Goal: Transaction & Acquisition: Purchase product/service

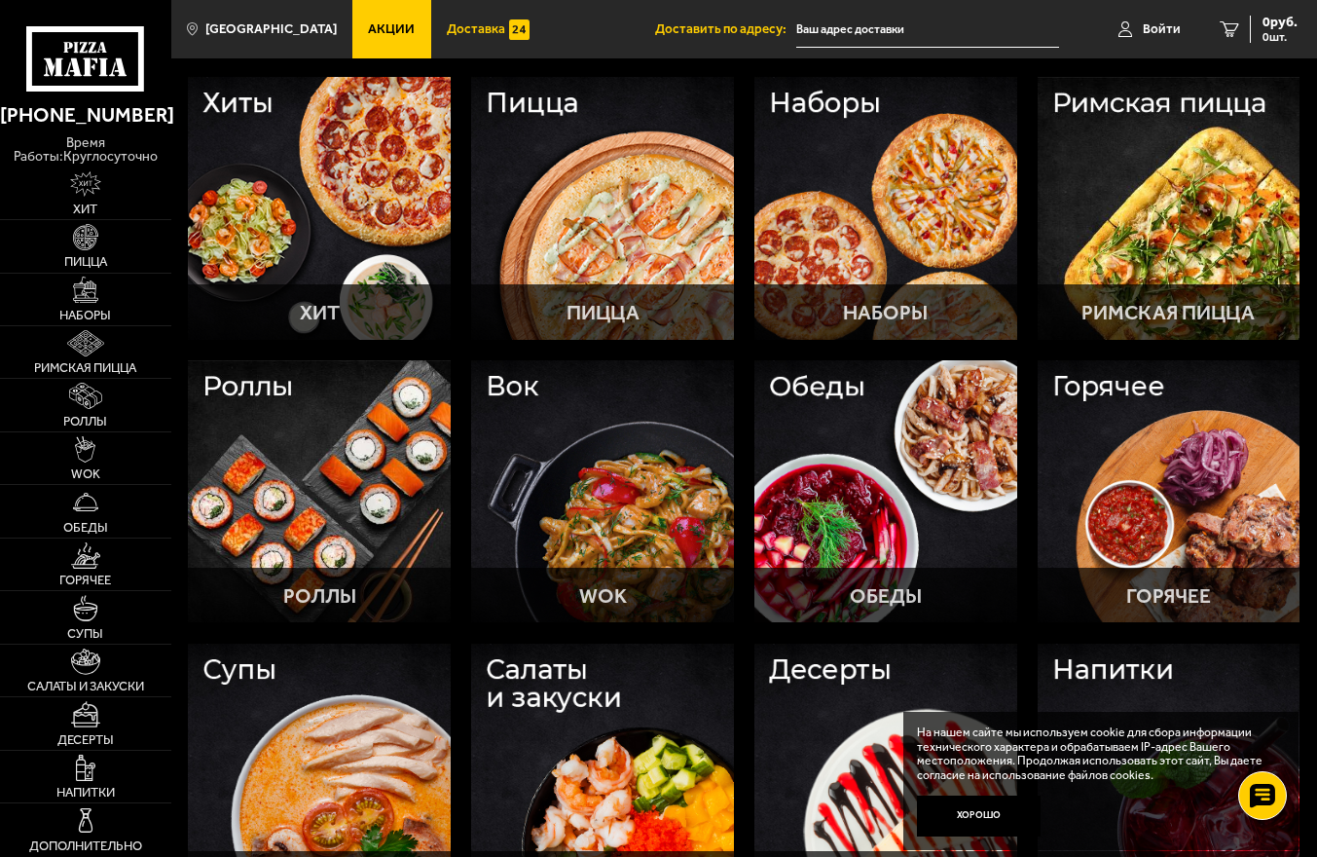
scroll to position [163, 0]
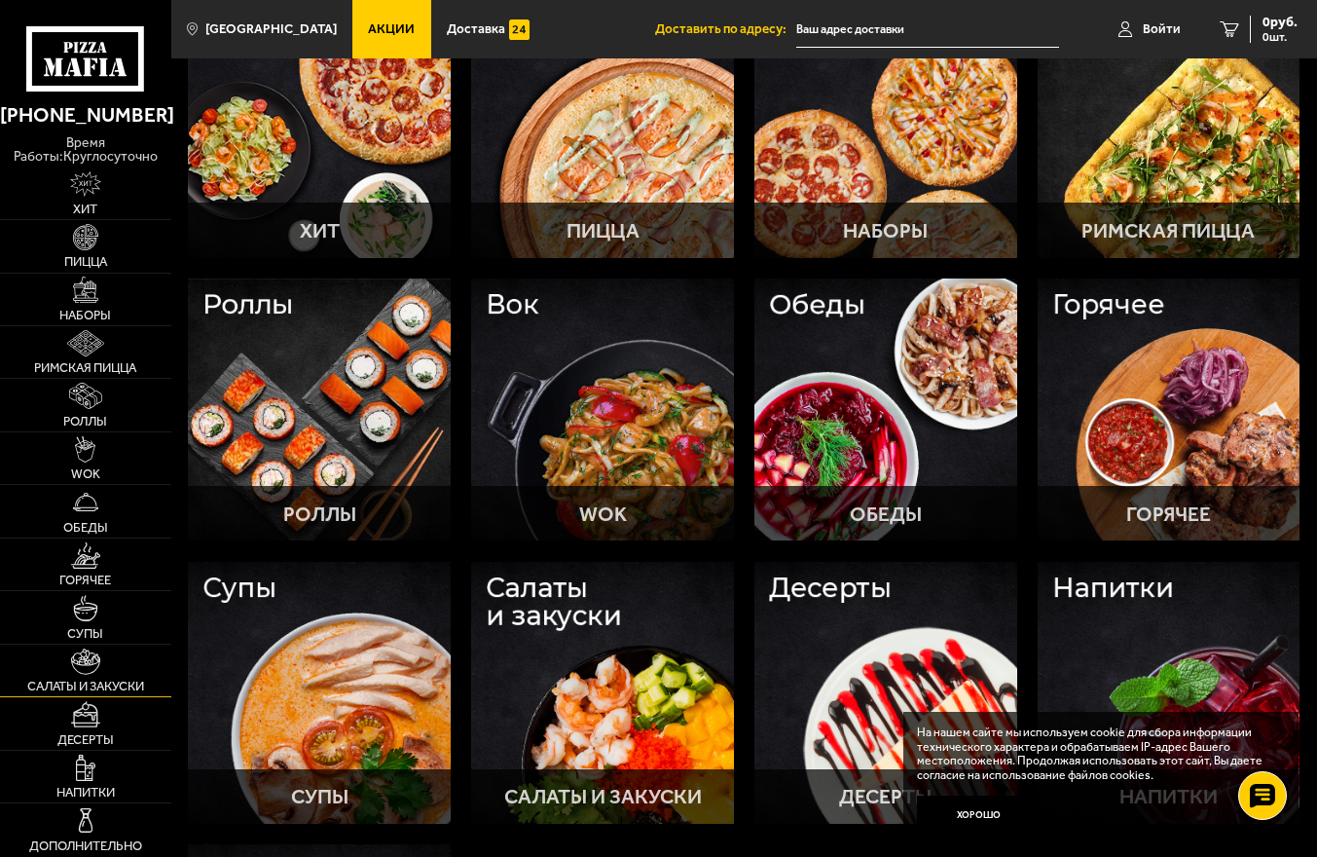
click at [50, 692] on span "Салаты и закуски" at bounding box center [85, 685] width 117 height 13
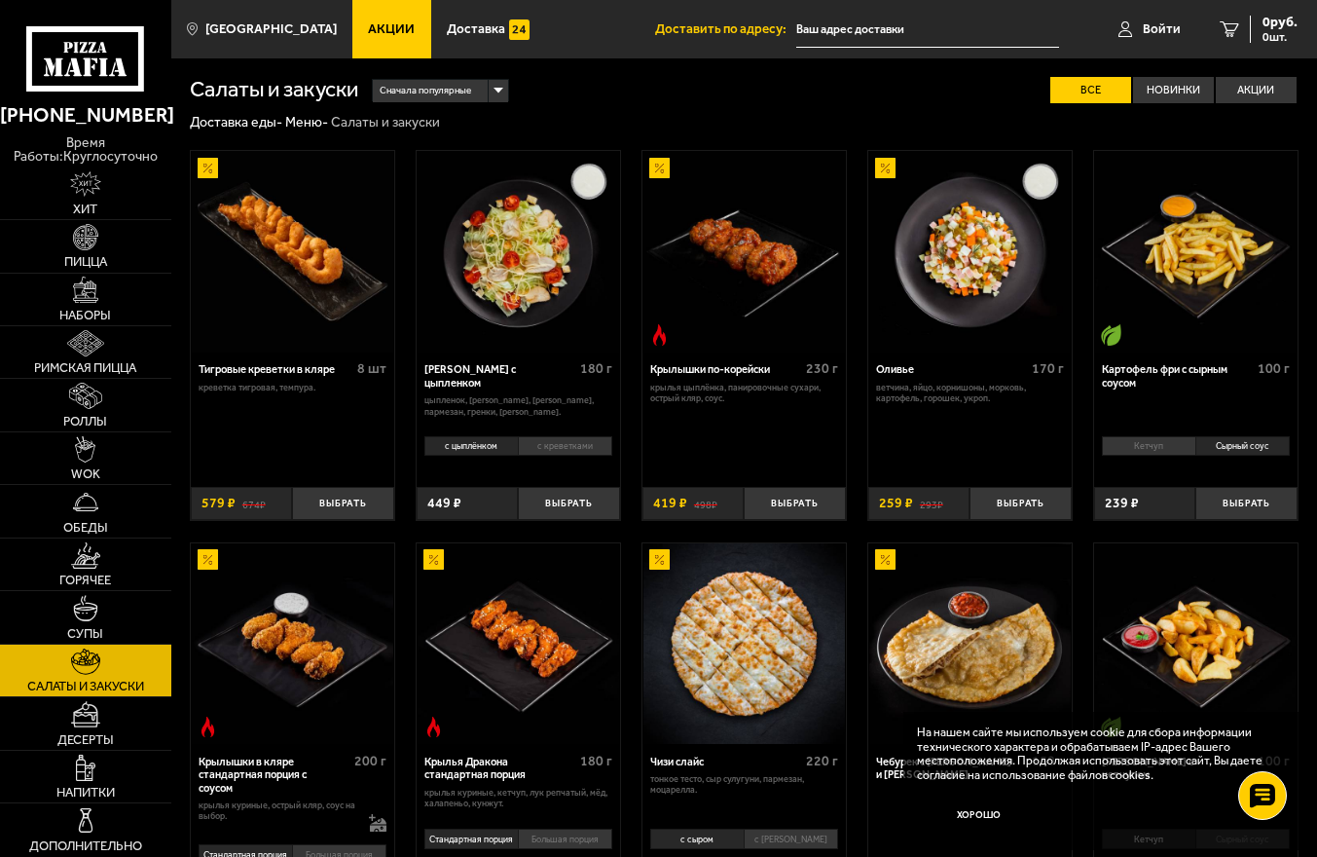
click at [466, 709] on img at bounding box center [518, 643] width 201 height 201
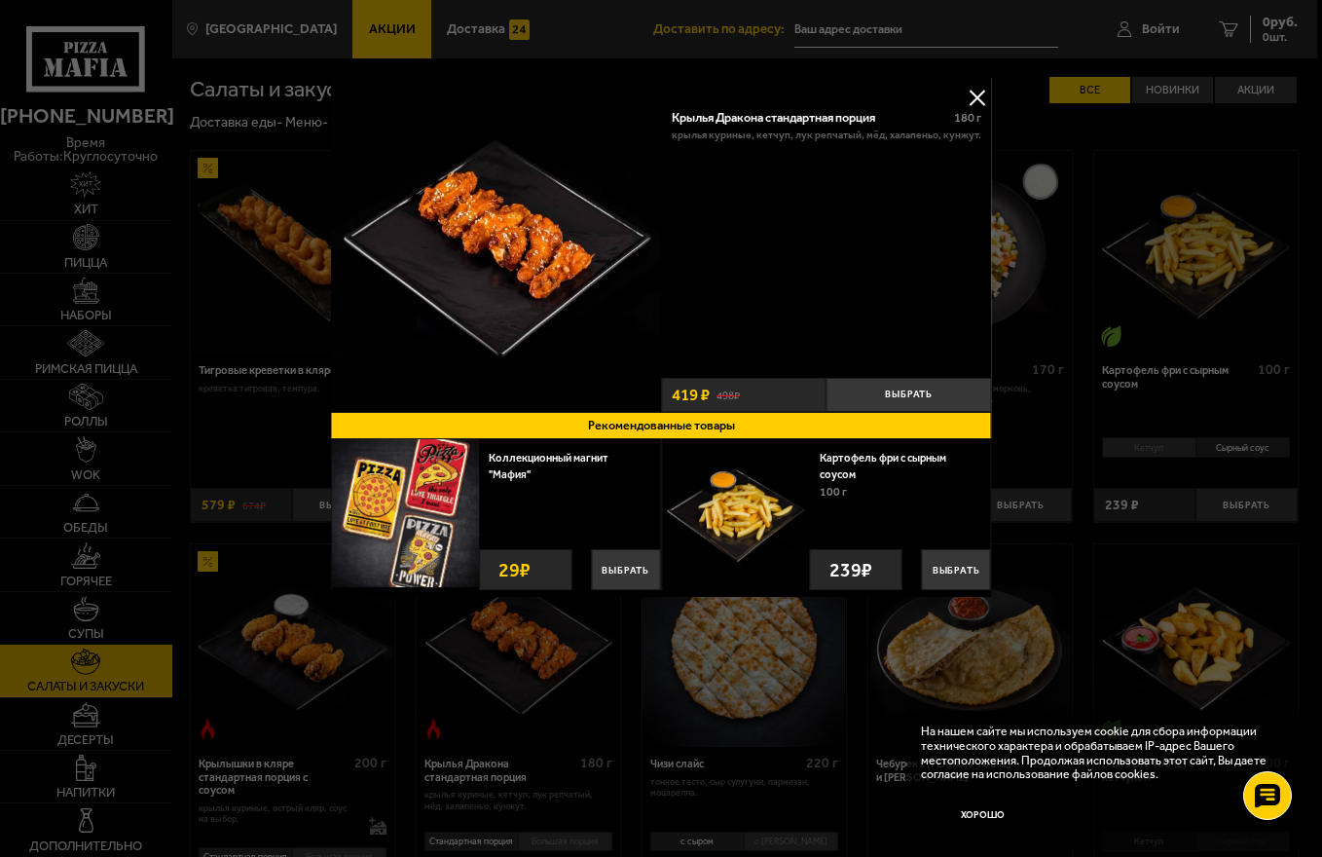
scroll to position [495, 0]
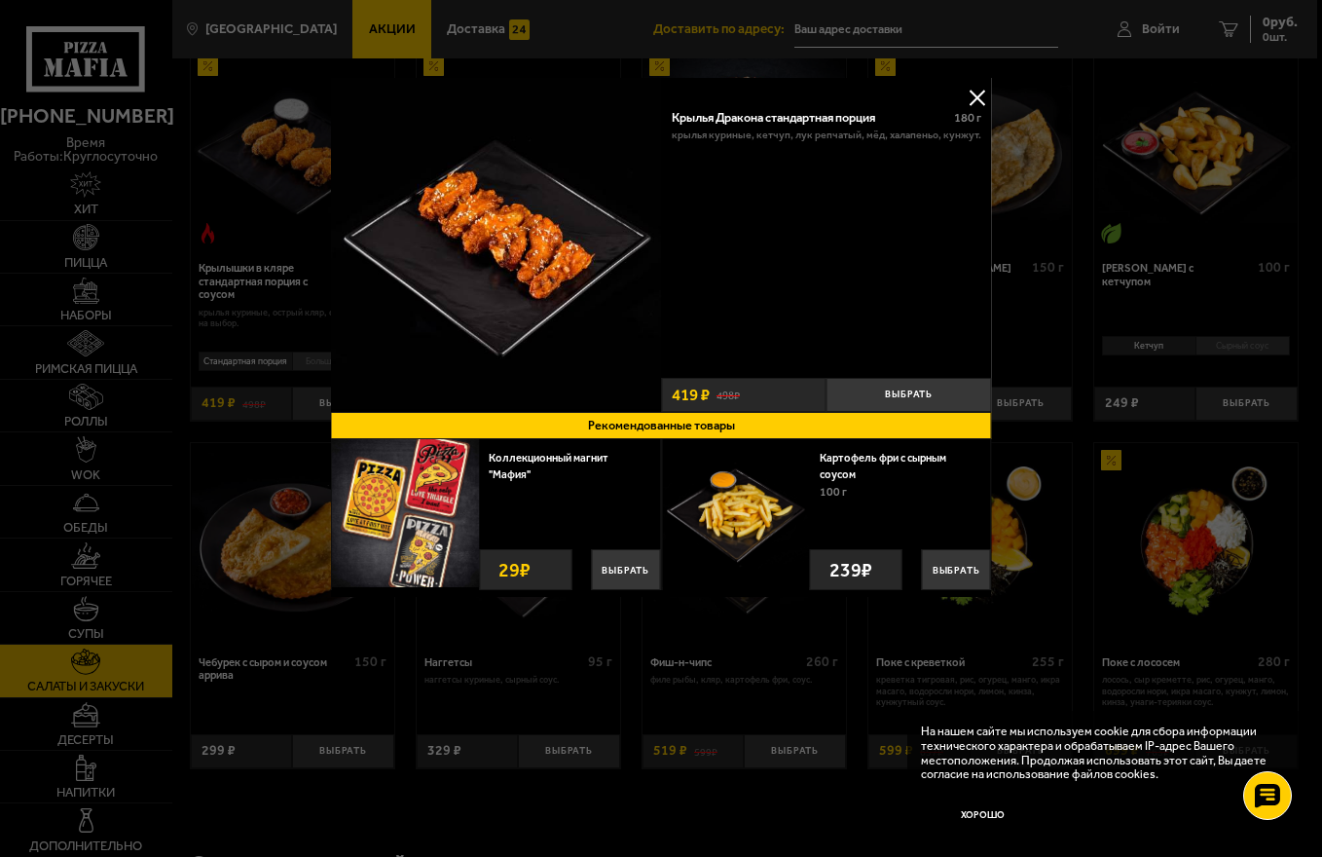
click at [286, 28] on div at bounding box center [661, 428] width 1322 height 857
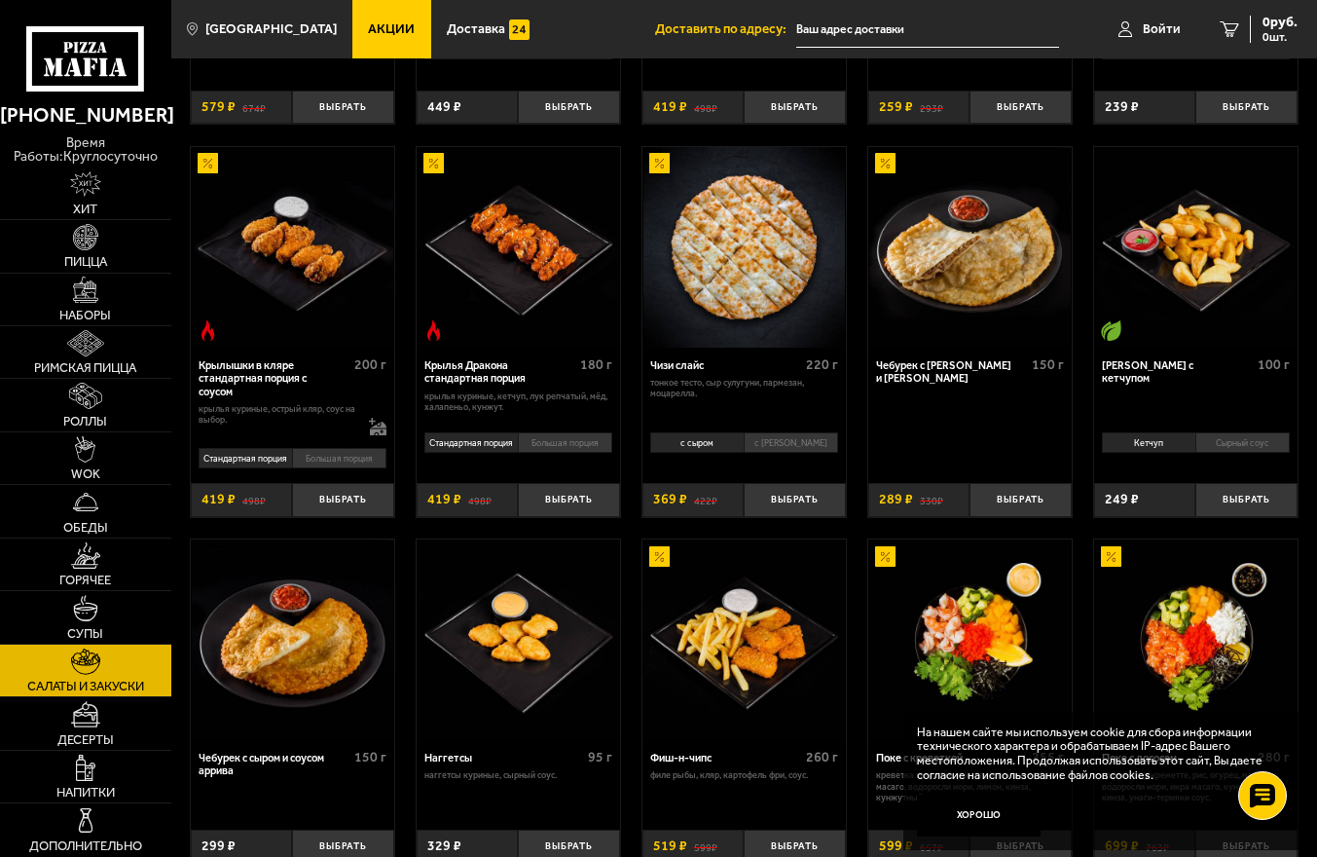
scroll to position [894, 0]
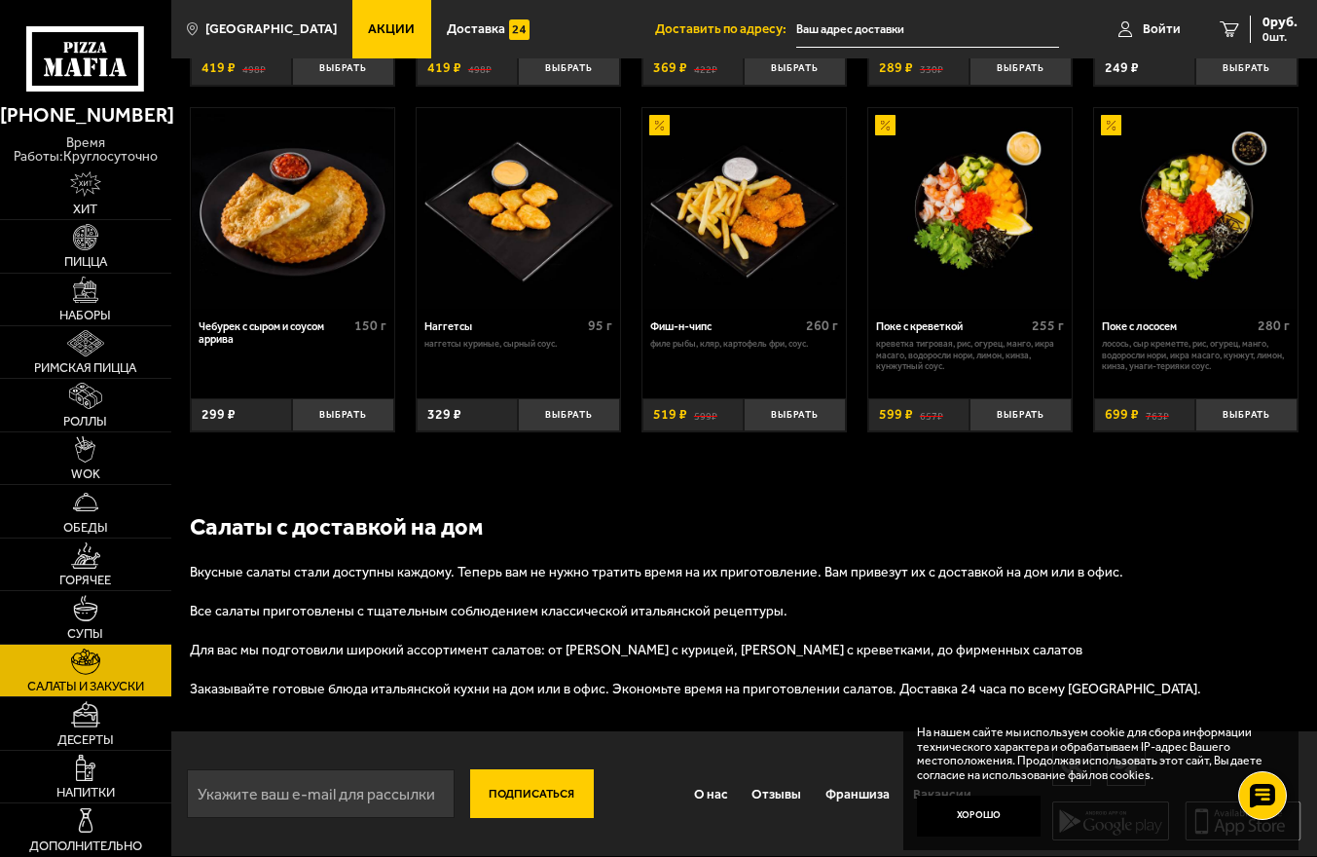
click at [518, 782] on button "Подписаться" at bounding box center [532, 793] width 124 height 49
